Goal: Book appointment/travel/reservation

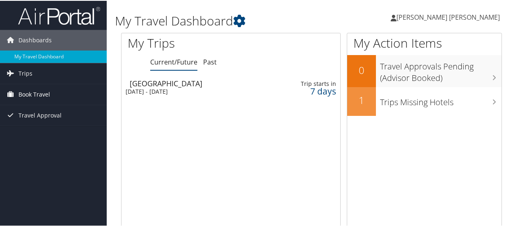
click at [33, 94] on span "Book Travel" at bounding box center [34, 93] width 32 height 21
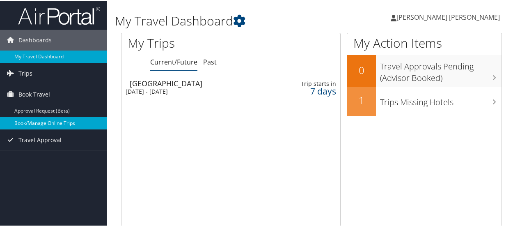
click at [36, 120] on link "Book/Manage Online Trips" at bounding box center [53, 122] width 107 height 12
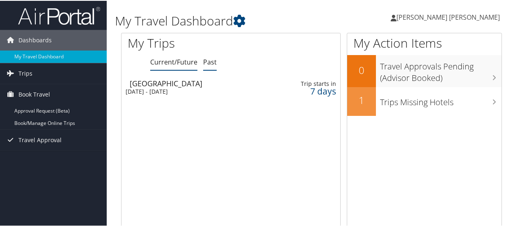
click at [207, 61] on link "Past" at bounding box center [210, 61] width 14 height 9
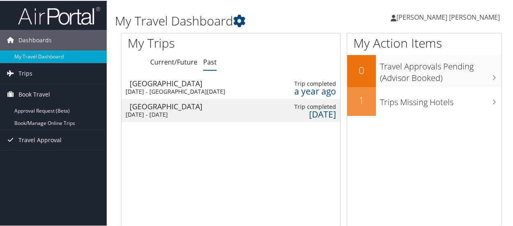
click at [184, 112] on div "Wed 25 Oct 2023 - Sat 28 Oct 2023" at bounding box center [190, 113] width 129 height 7
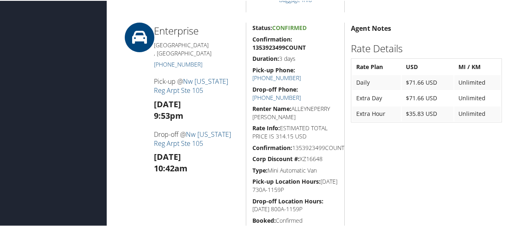
scroll to position [493, 0]
